Goal: Task Accomplishment & Management: Manage account settings

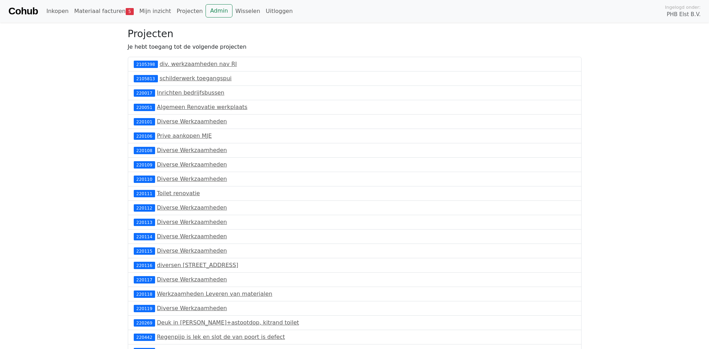
click at [110, 9] on link "Materiaal facturen 5" at bounding box center [103, 11] width 65 height 14
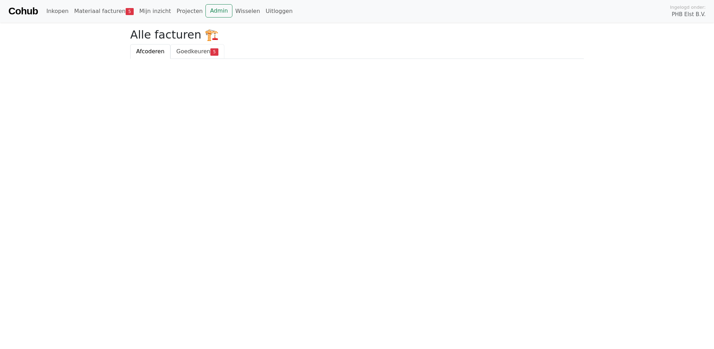
click at [179, 51] on span "Goedkeuren" at bounding box center [193, 51] width 34 height 7
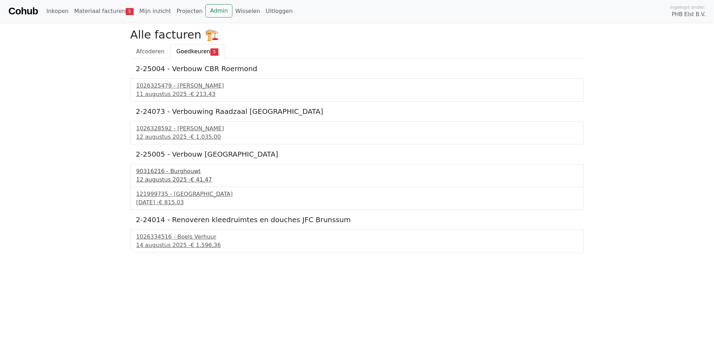
click at [156, 176] on div "[DATE] - € 41,47" at bounding box center [357, 179] width 442 height 8
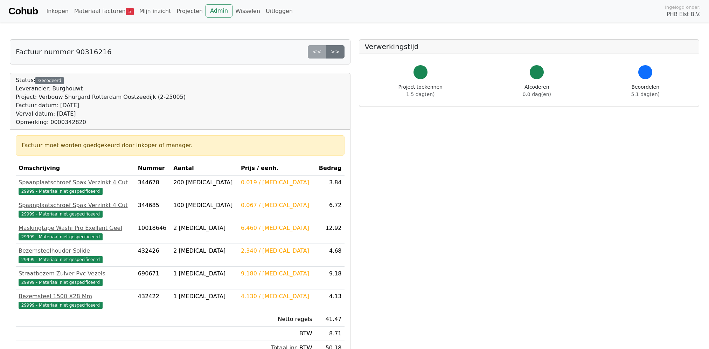
click at [22, 11] on link "Cohub" at bounding box center [22, 11] width 29 height 17
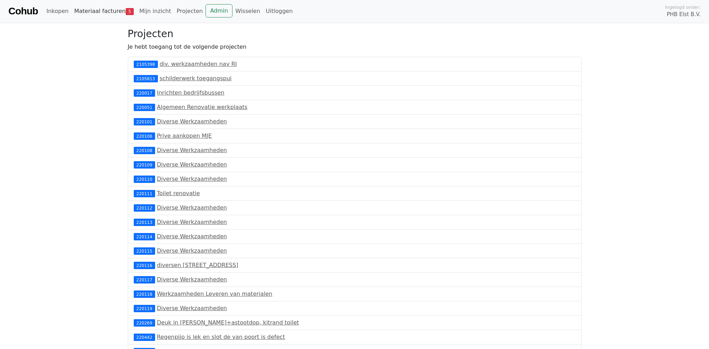
click at [112, 14] on link "Materiaal facturen 5" at bounding box center [103, 11] width 65 height 14
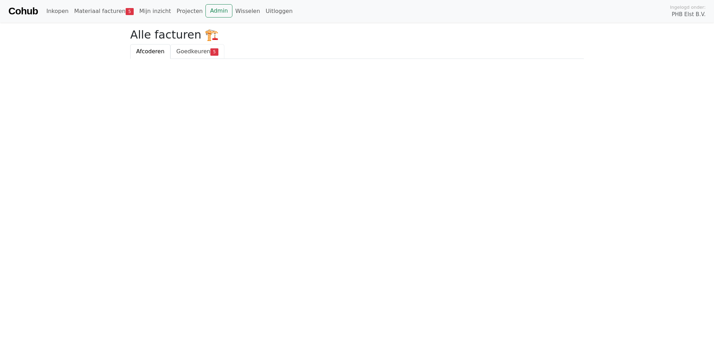
click at [205, 51] on span "Goedkeuren" at bounding box center [193, 51] width 34 height 7
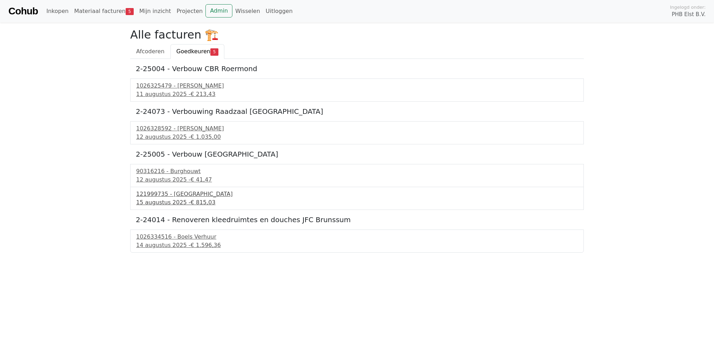
click at [170, 197] on div "121999735 - [GEOGRAPHIC_DATA]" at bounding box center [357, 194] width 442 height 8
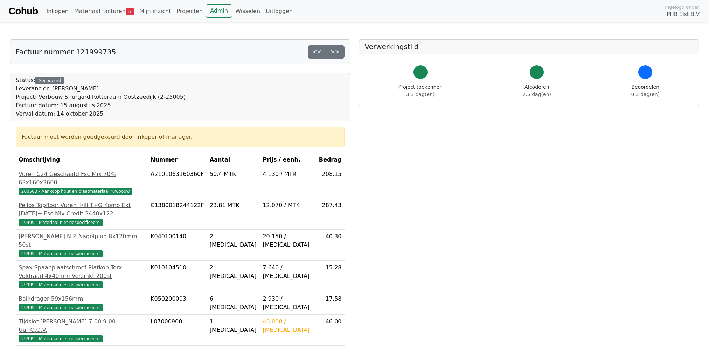
click at [18, 12] on link "Cohub" at bounding box center [22, 11] width 29 height 17
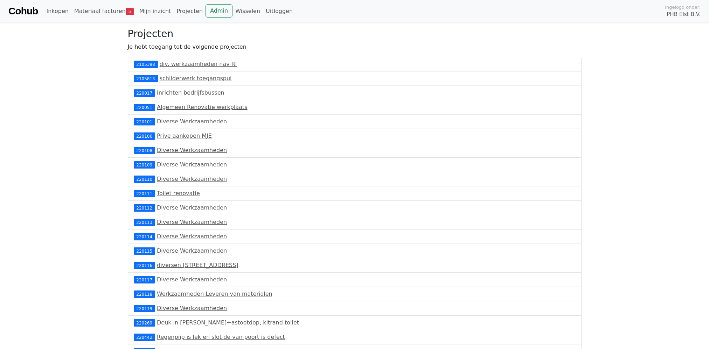
click at [19, 11] on link "Cohub" at bounding box center [22, 11] width 29 height 17
